Goal: Check status

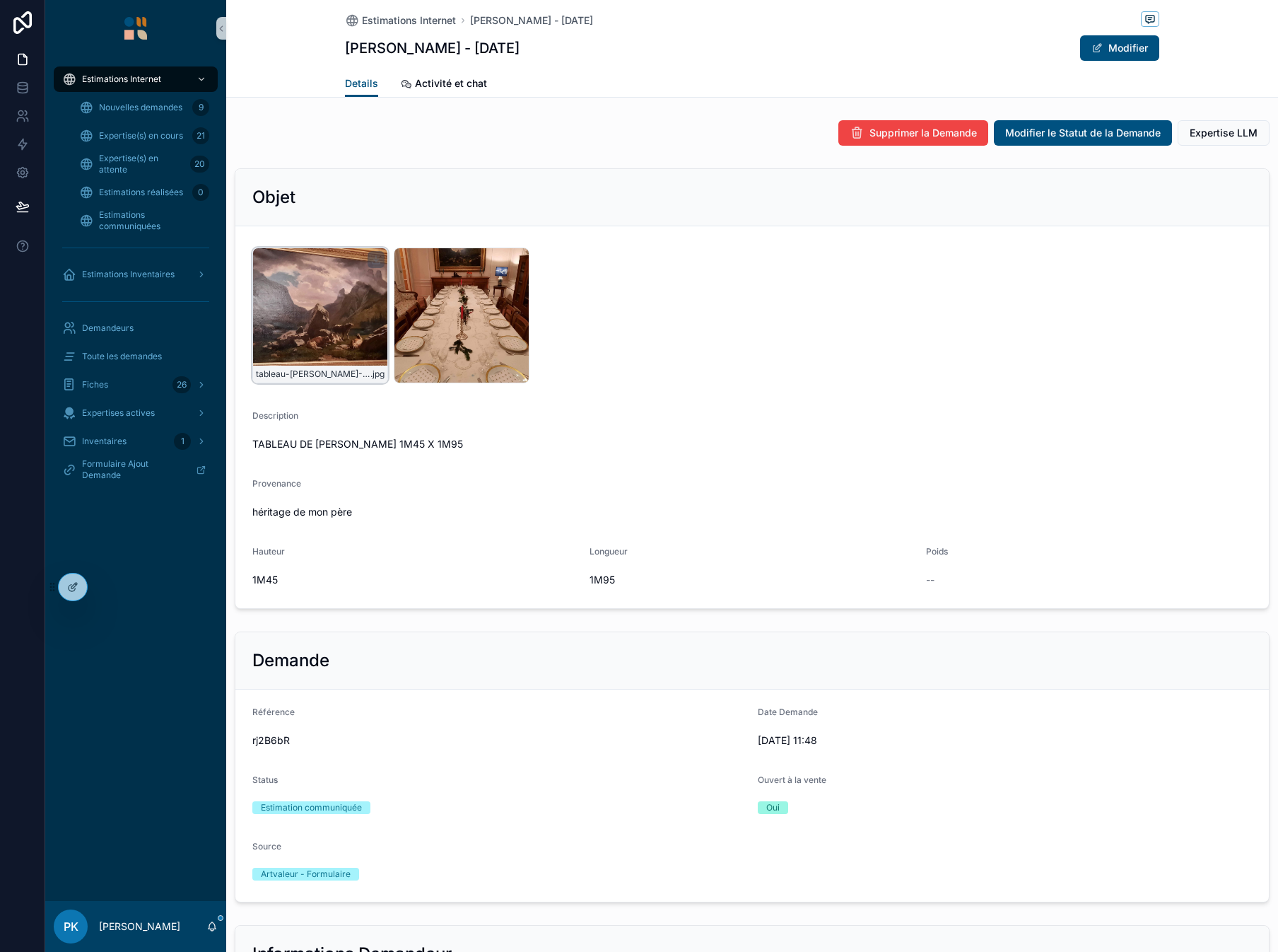
click at [320, 298] on div "tableau-Louis-Guy-1m45-X-1m95 .jpg" at bounding box center [320, 316] width 136 height 136
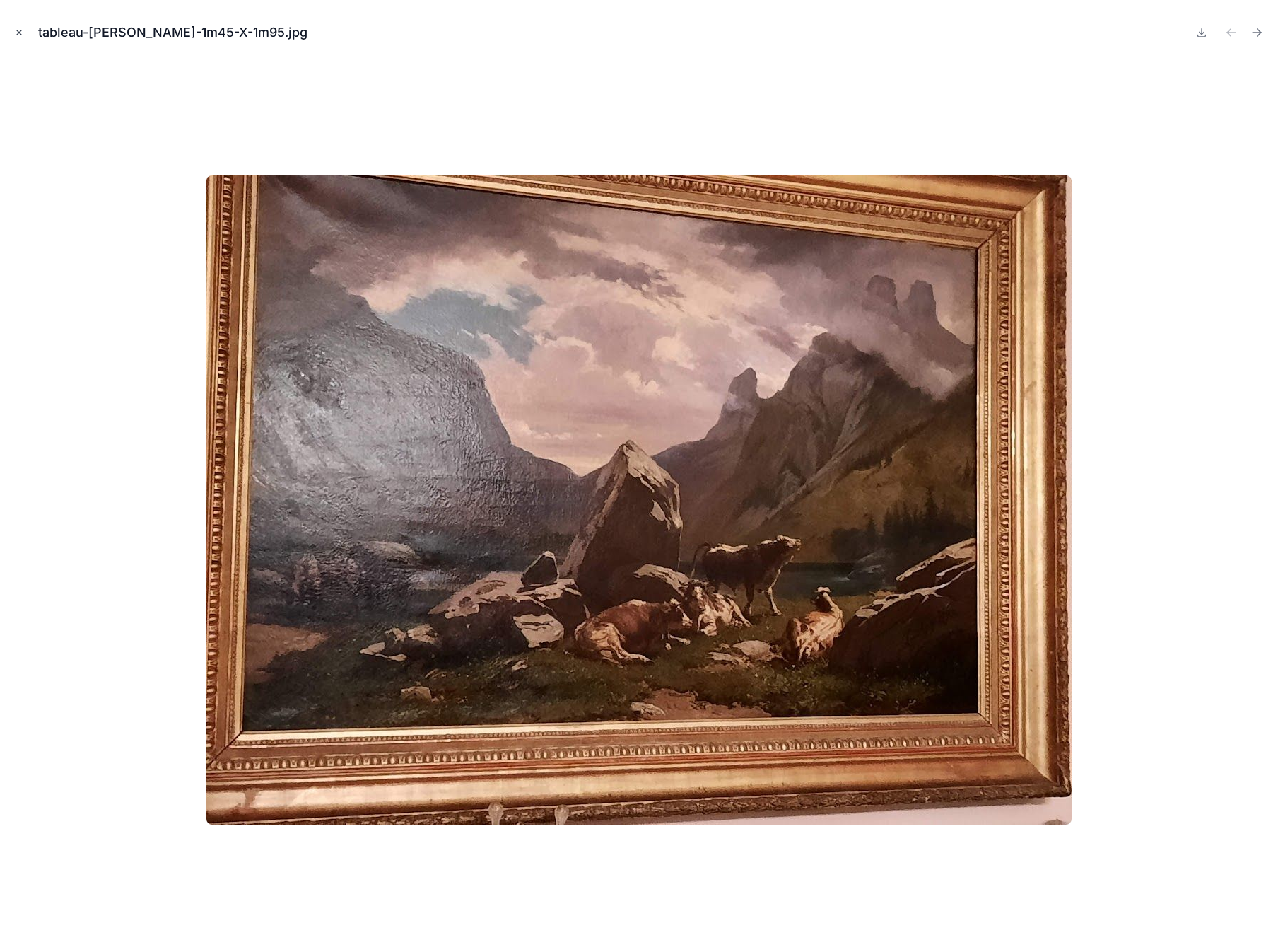
click at [15, 29] on icon "Close modal" at bounding box center [19, 32] width 10 height 10
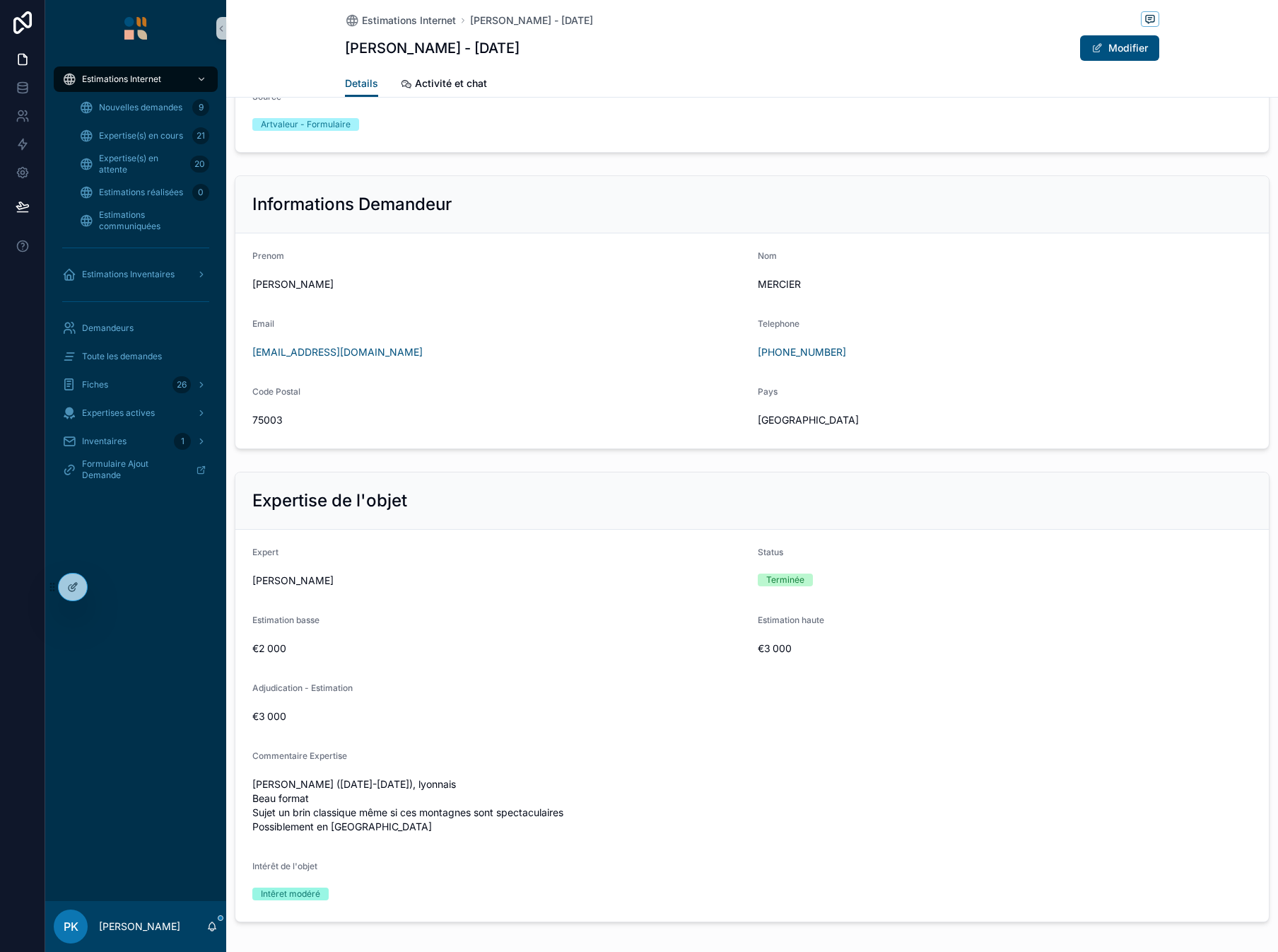
scroll to position [778, 0]
